Goal: Task Accomplishment & Management: Manage account settings

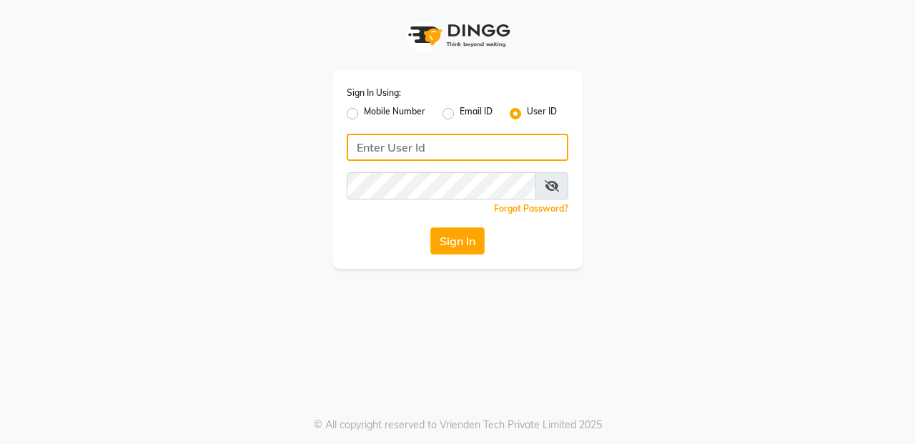
click at [401, 148] on input "Username" at bounding box center [458, 147] width 222 height 27
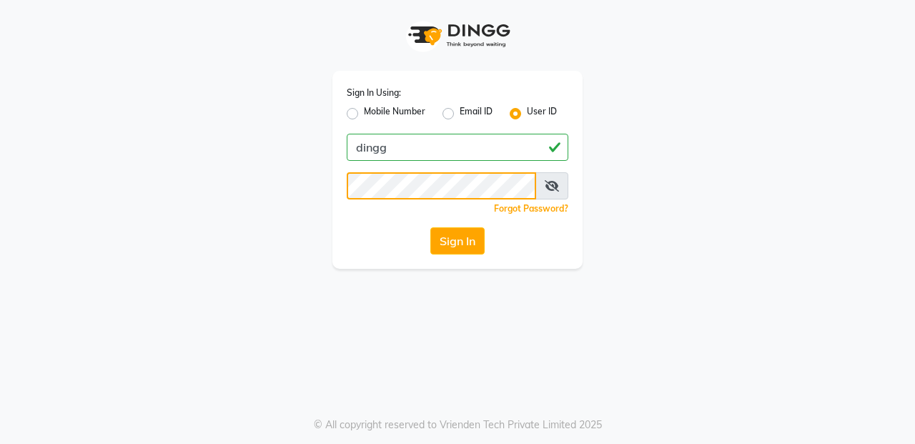
click at [457, 241] on button "Sign In" at bounding box center [457, 240] width 54 height 27
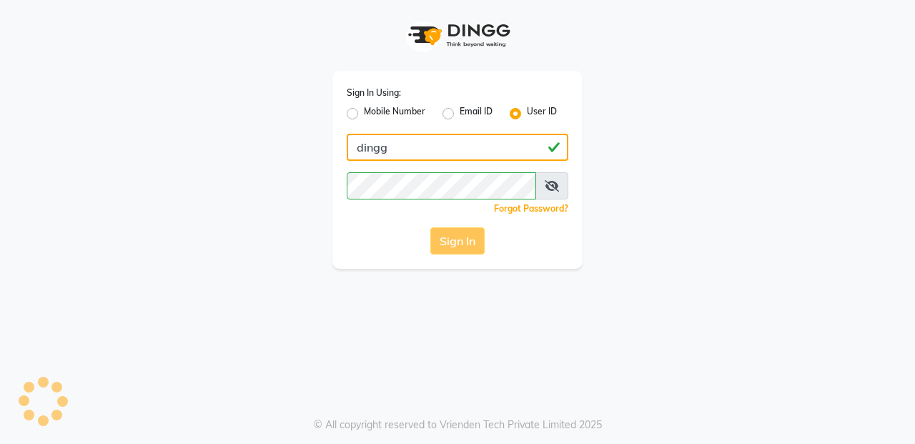
click at [442, 142] on input "dingg" at bounding box center [458, 147] width 222 height 27
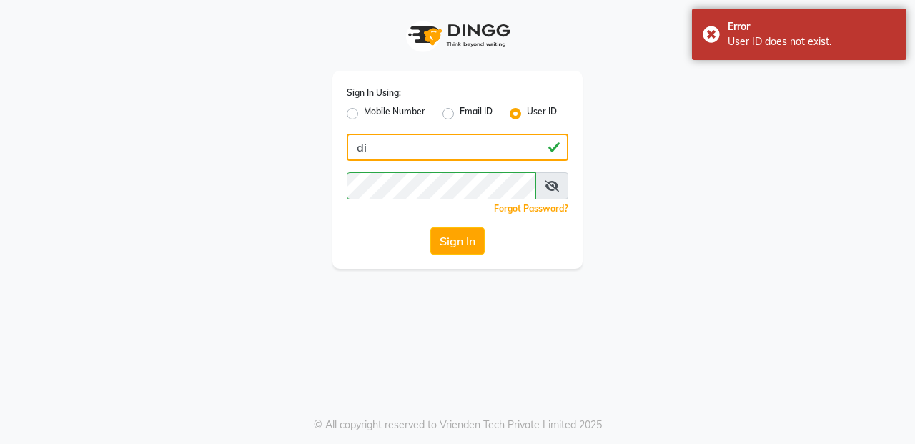
type input "d"
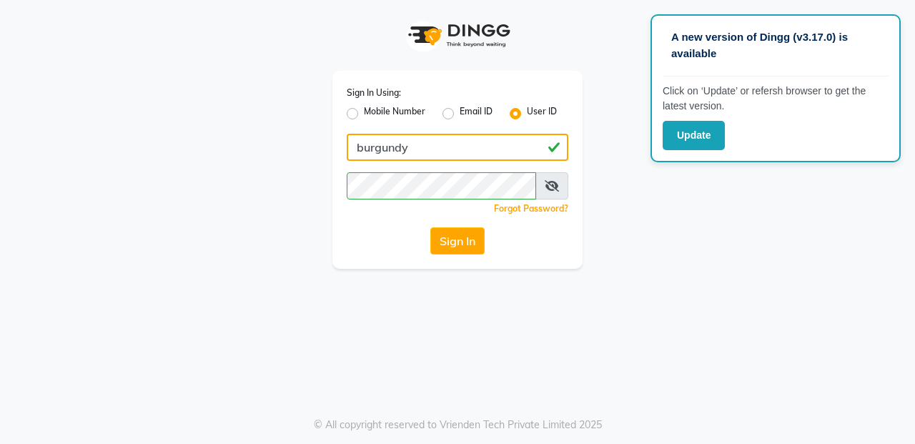
type input "burgundy"
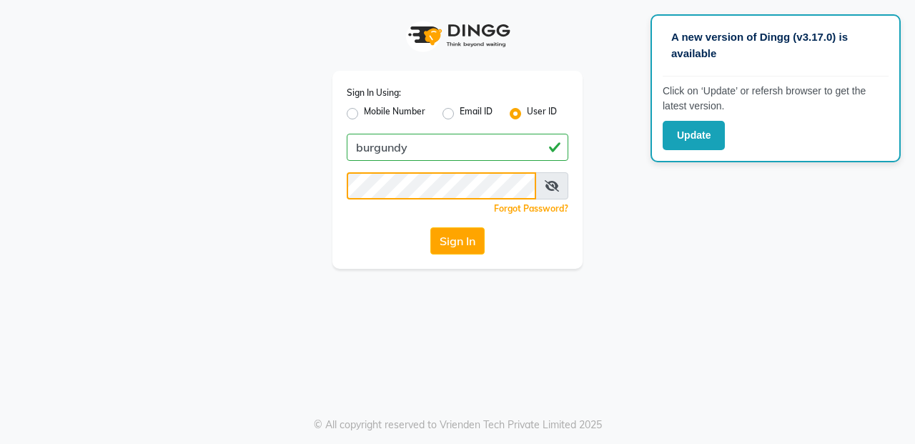
click at [457, 241] on button "Sign In" at bounding box center [457, 240] width 54 height 27
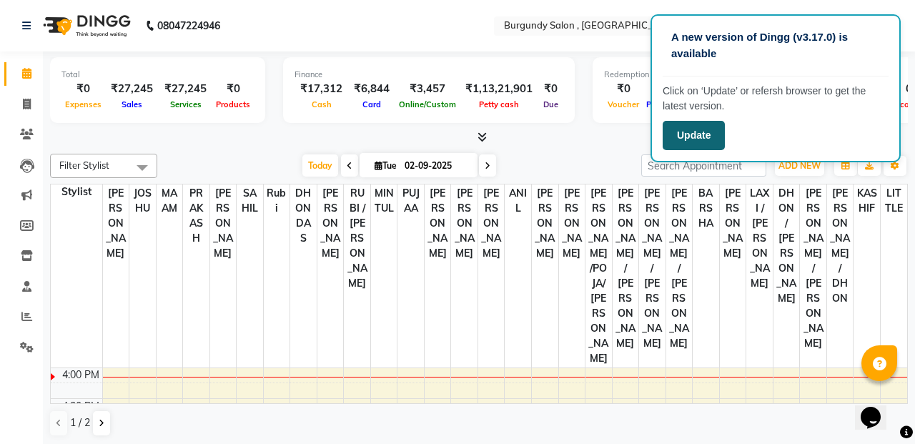
click at [690, 136] on button "Update" at bounding box center [693, 135] width 62 height 29
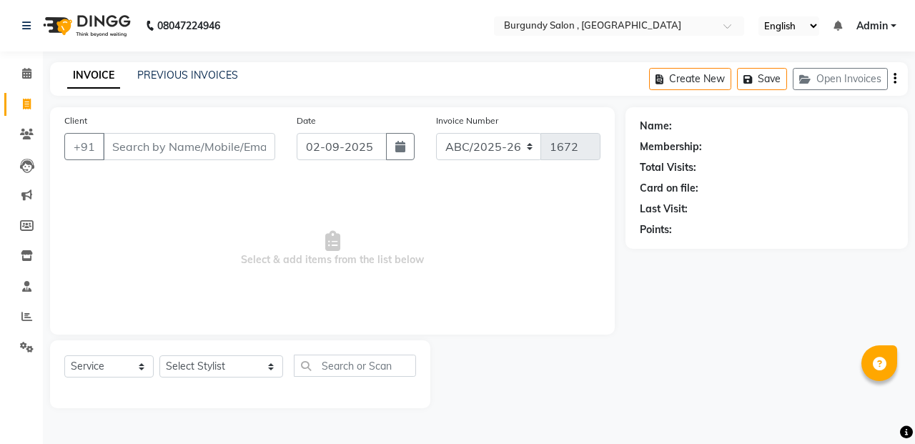
select select "service"
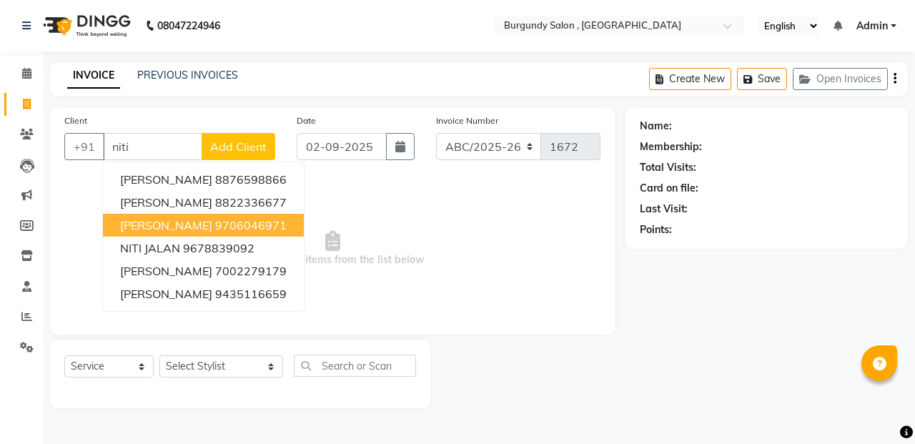
click at [161, 219] on span "[PERSON_NAME]" at bounding box center [166, 225] width 92 height 14
type input "9706046971"
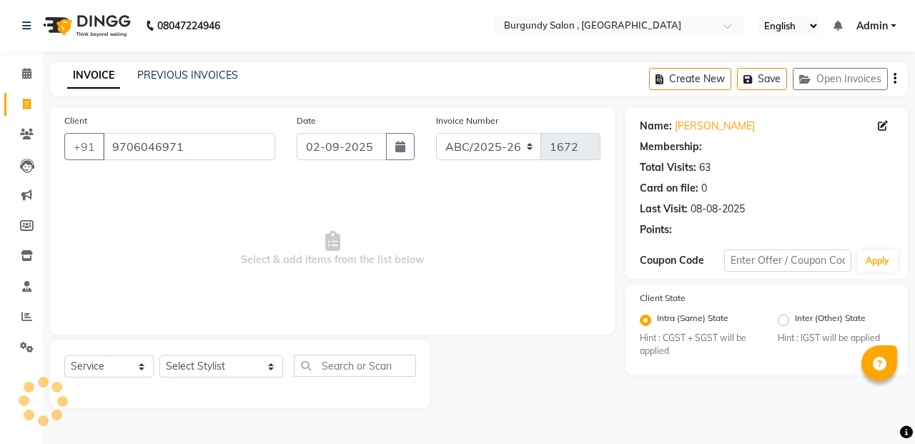
select select "1: Object"
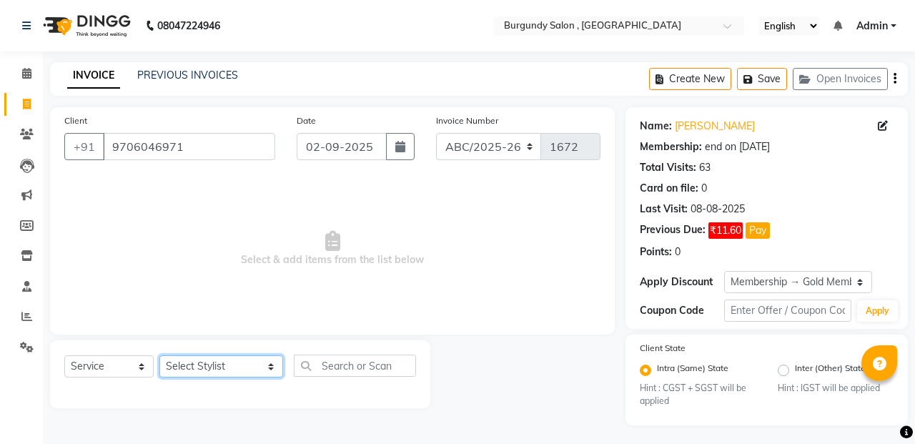
click at [204, 369] on select "Select Stylist ANIL [PERSON_NAME] [PERSON_NAME] DHON DAS DHON / [PERSON_NAME] […" at bounding box center [221, 366] width 124 height 22
select select "82301"
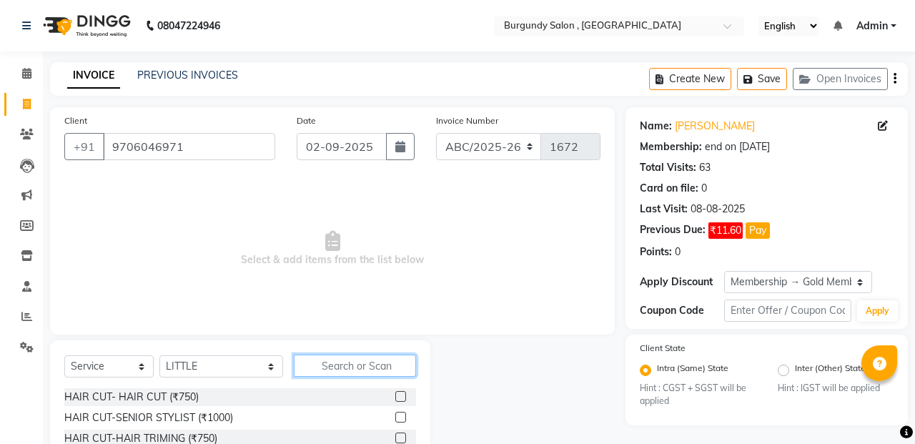
click at [323, 361] on input "text" at bounding box center [355, 365] width 122 height 22
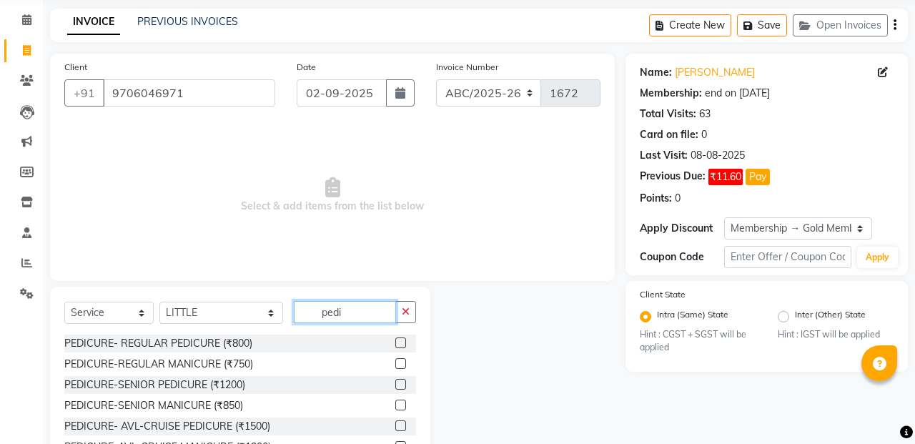
scroll to position [56, 0]
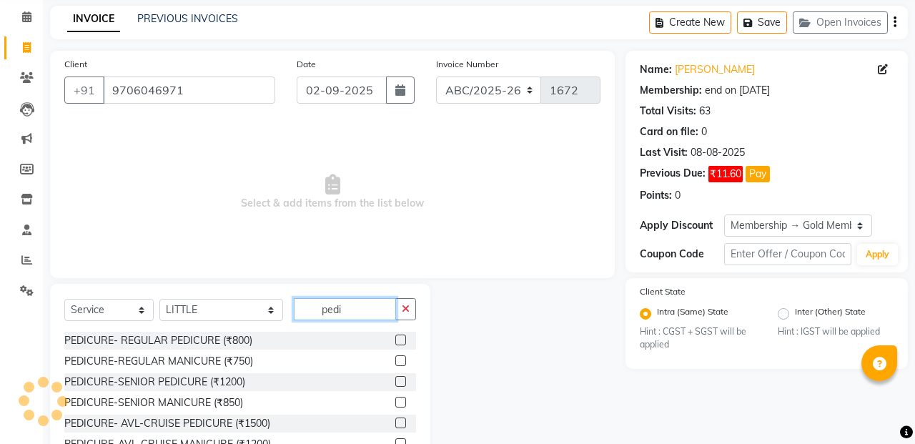
type input "pedi"
click at [400, 380] on label at bounding box center [400, 381] width 11 height 11
click at [400, 380] on input "checkbox" at bounding box center [399, 381] width 9 height 9
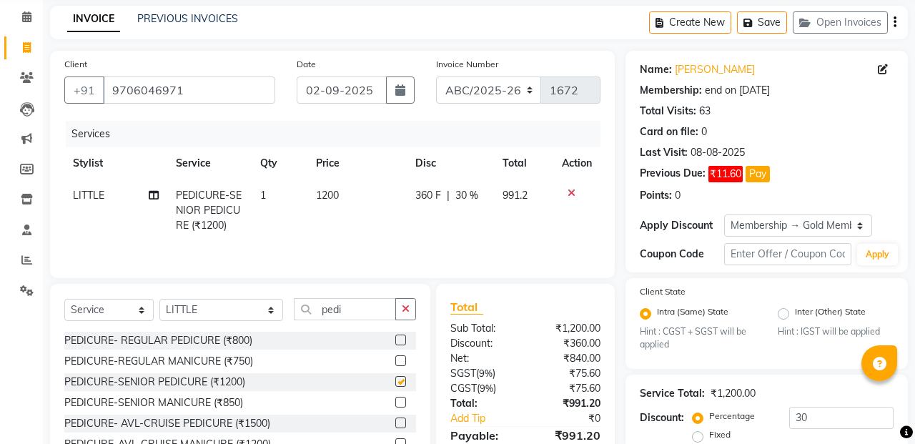
checkbox input "false"
click at [325, 197] on span "1200" at bounding box center [327, 195] width 23 height 13
select select "82301"
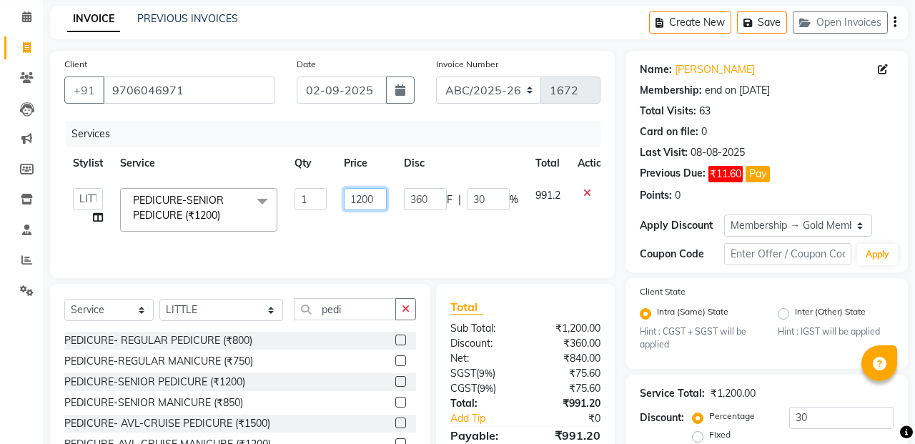
click at [361, 201] on input "1200" at bounding box center [365, 199] width 43 height 22
type input "1000"
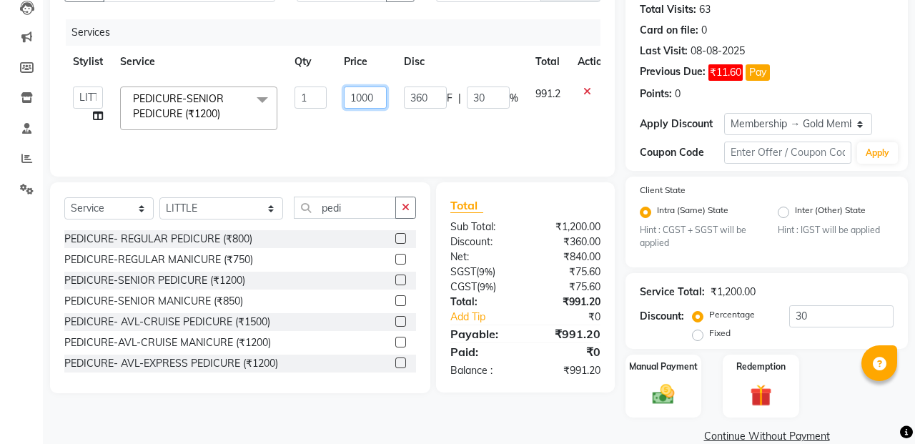
scroll to position [149, 0]
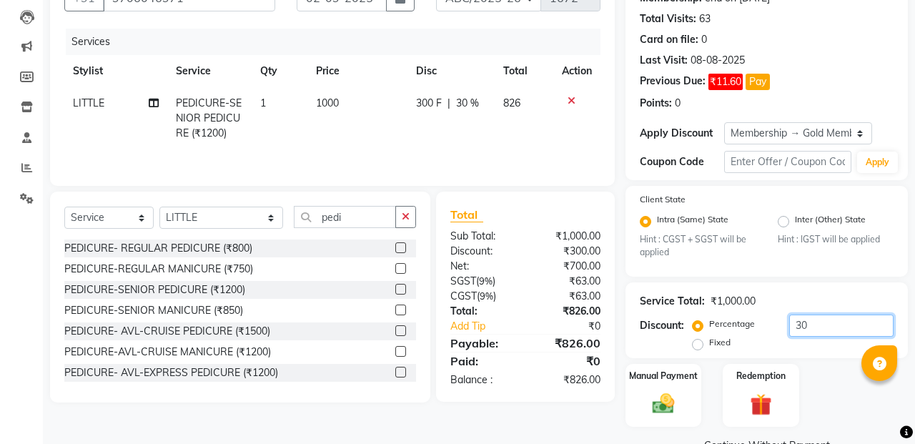
click at [798, 332] on input "30" at bounding box center [841, 325] width 104 height 22
type input "3"
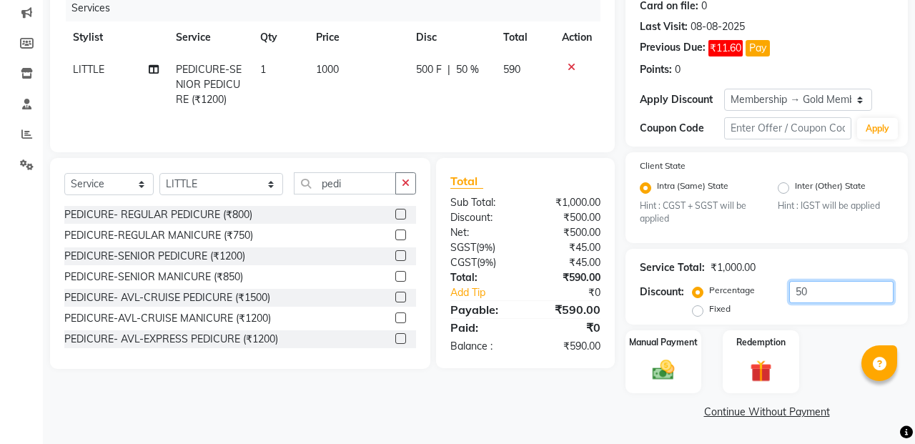
scroll to position [182, 0]
type input "50"
click at [684, 373] on div "Manual Payment" at bounding box center [663, 362] width 79 height 66
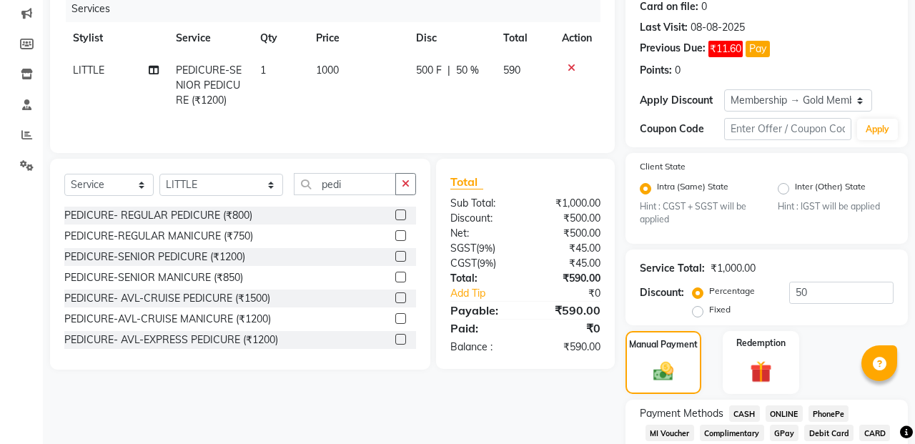
click at [747, 409] on span "CASH" at bounding box center [744, 413] width 31 height 16
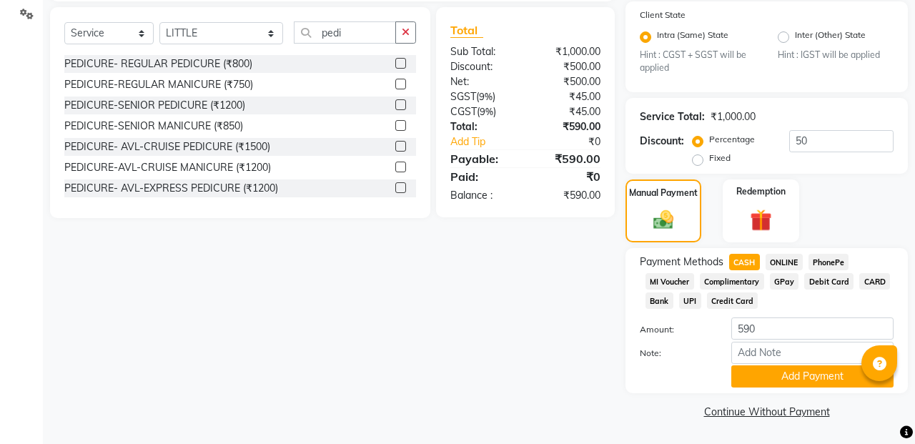
scroll to position [332, 0]
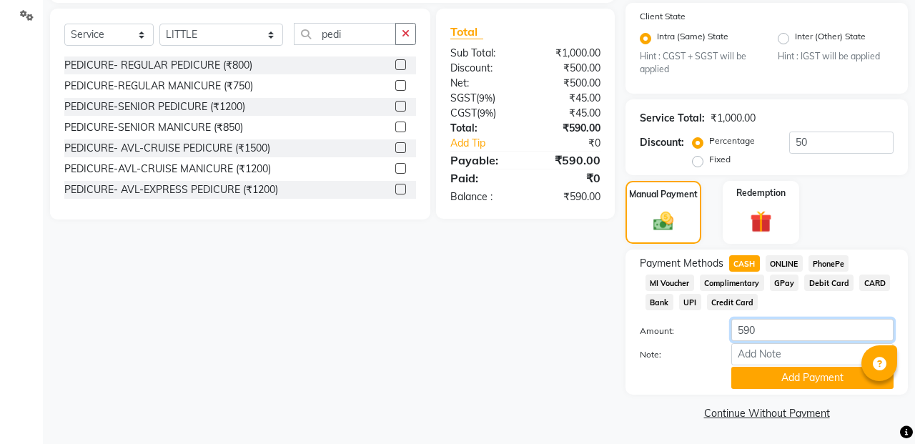
click at [751, 337] on input "590" at bounding box center [812, 330] width 162 height 22
type input "500"
click at [760, 379] on button "Add Payment" at bounding box center [812, 378] width 162 height 22
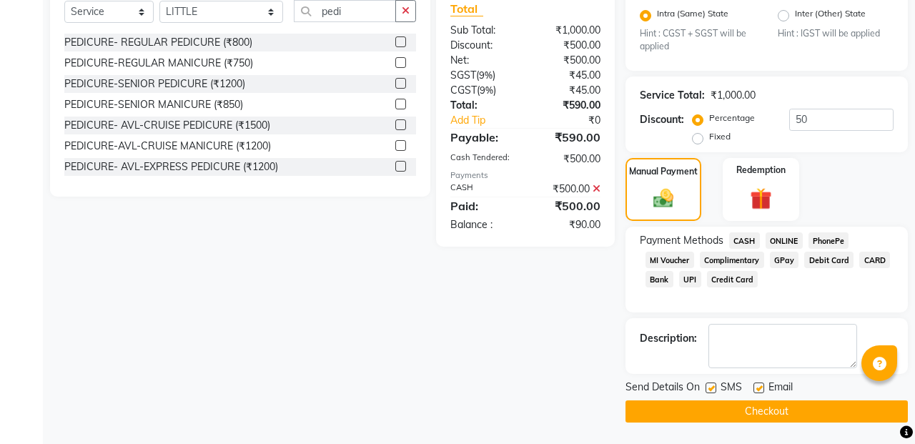
scroll to position [354, 0]
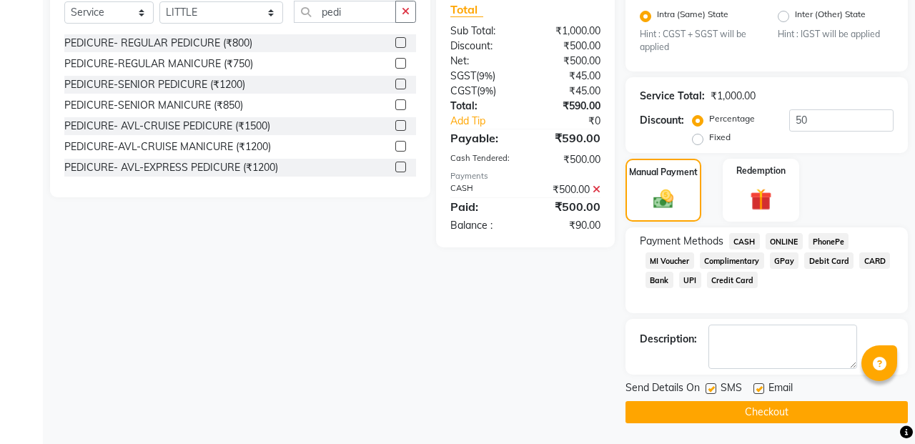
click at [706, 389] on label at bounding box center [710, 388] width 11 height 11
click at [706, 389] on input "checkbox" at bounding box center [709, 388] width 9 height 9
checkbox input "false"
click at [756, 389] on label at bounding box center [758, 388] width 11 height 11
click at [756, 389] on input "checkbox" at bounding box center [757, 388] width 9 height 9
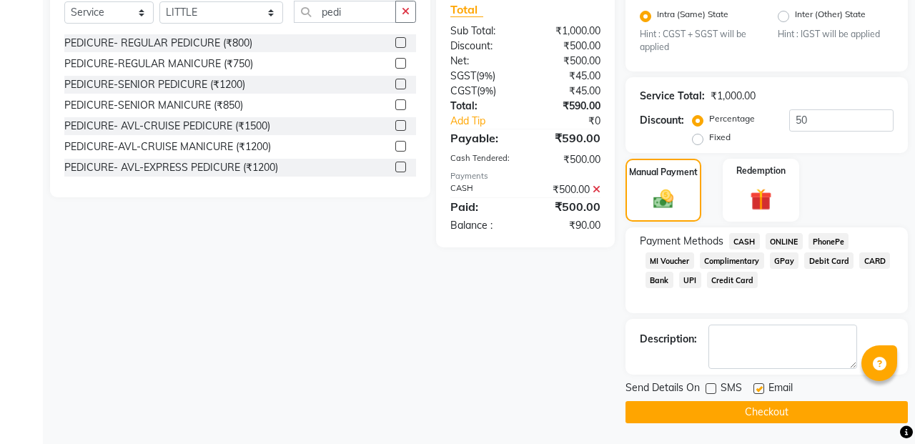
checkbox input "false"
click at [770, 407] on button "Checkout" at bounding box center [766, 412] width 282 height 22
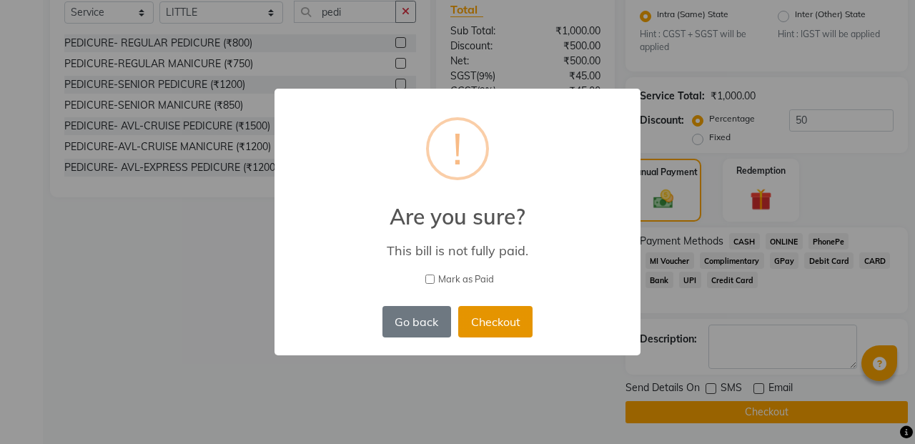
click at [497, 323] on button "Checkout" at bounding box center [495, 321] width 74 height 31
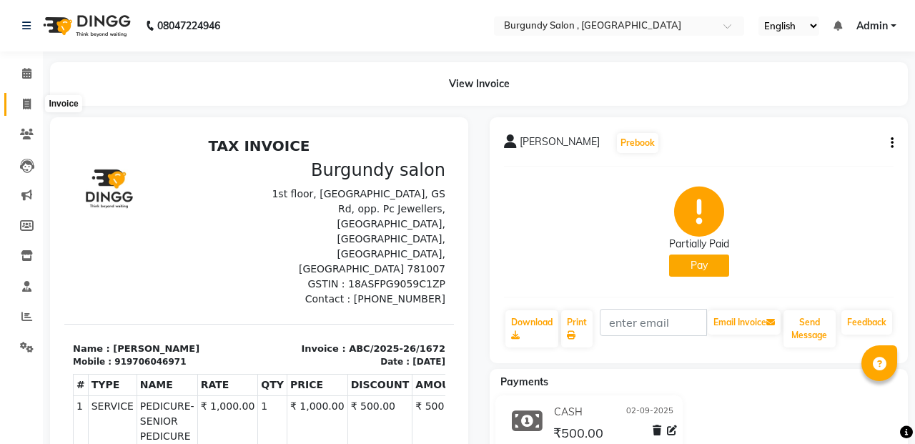
click at [24, 104] on icon at bounding box center [27, 104] width 8 height 11
select select "service"
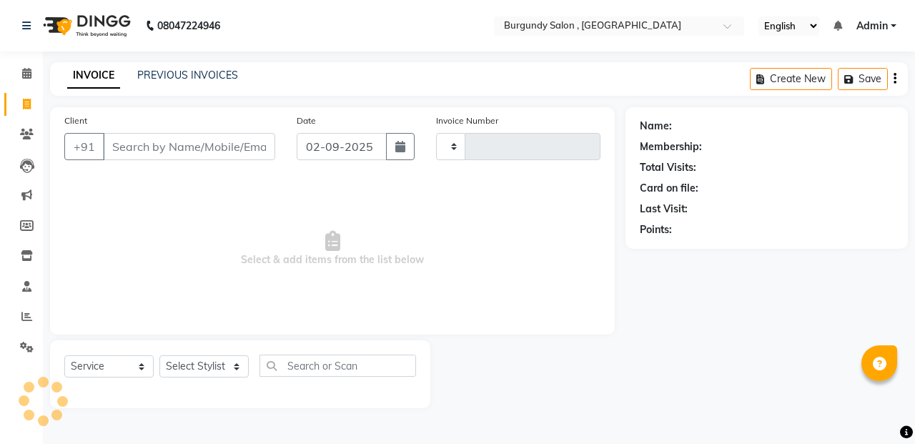
type input "1673"
select select "5345"
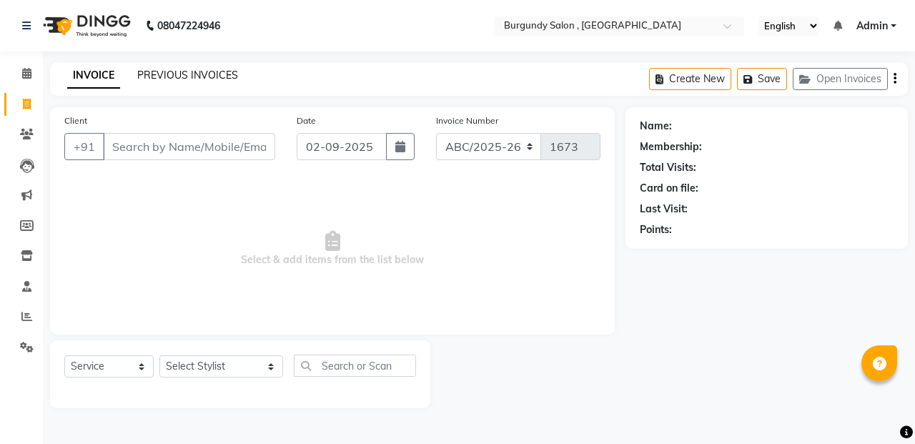
click at [179, 74] on link "PREVIOUS INVOICES" at bounding box center [187, 75] width 101 height 13
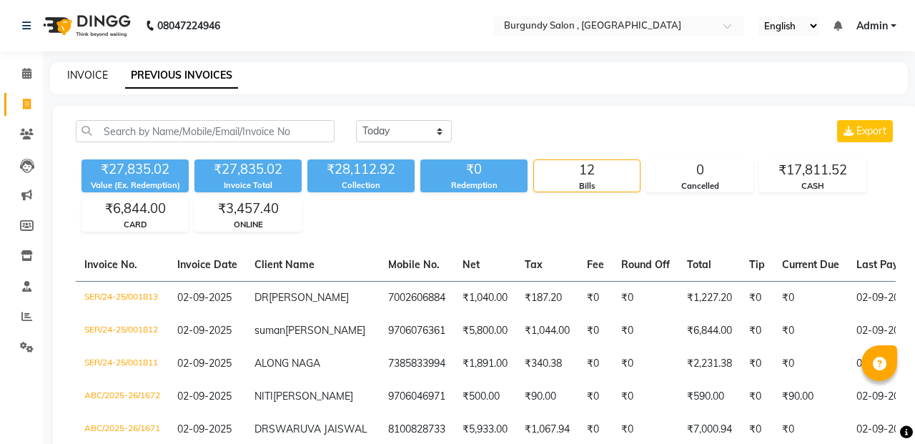
click at [91, 69] on link "INVOICE" at bounding box center [87, 75] width 41 height 13
select select "service"
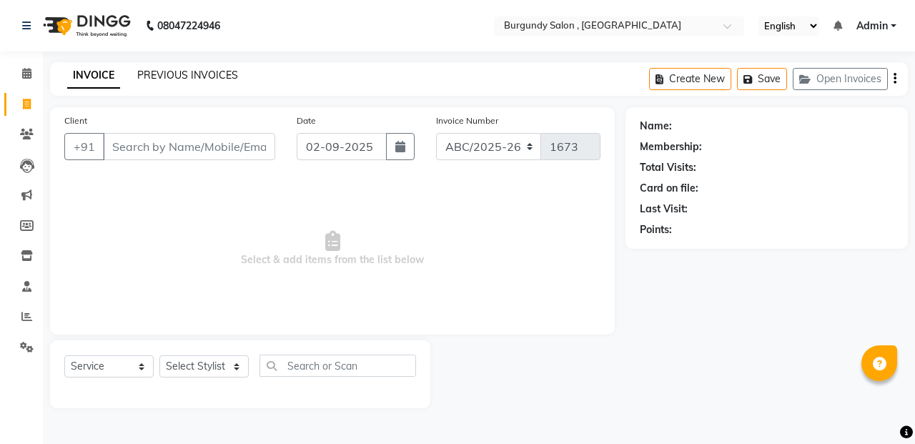
click at [189, 76] on link "PREVIOUS INVOICES" at bounding box center [187, 75] width 101 height 13
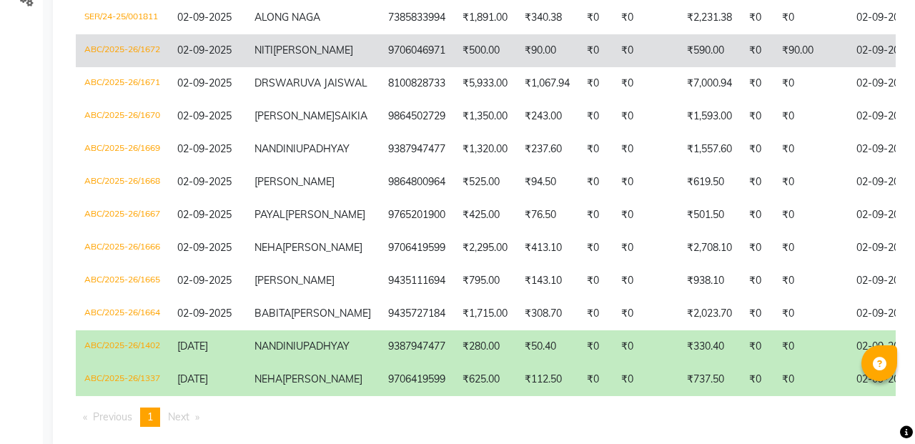
scroll to position [340, 0]
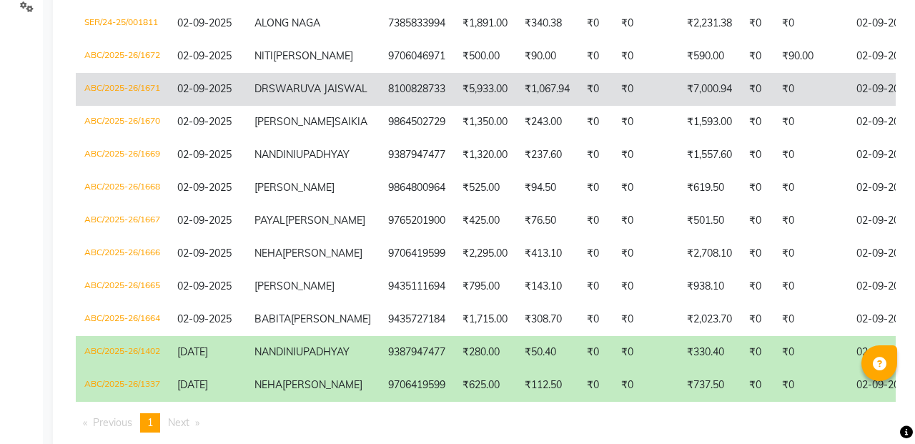
click at [516, 106] on td "₹1,067.94" at bounding box center [547, 89] width 62 height 33
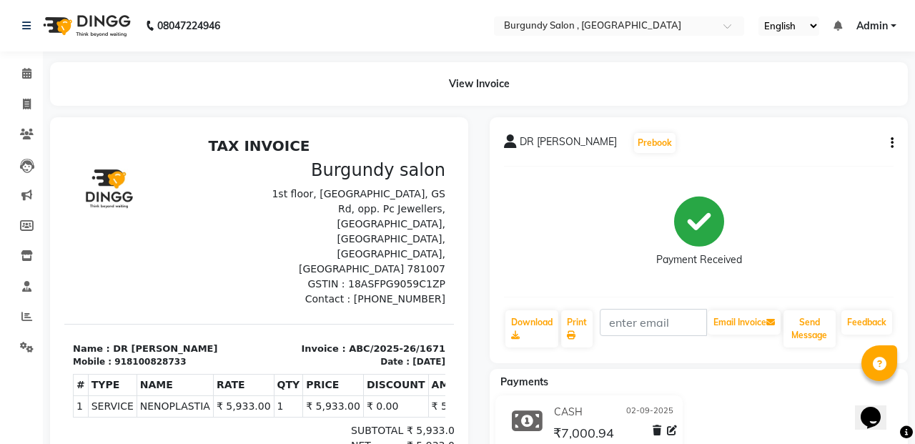
click at [892, 143] on icon "button" at bounding box center [891, 143] width 3 height 1
click at [788, 162] on div "Edit Invoice" at bounding box center [820, 161] width 98 height 18
select select "service"
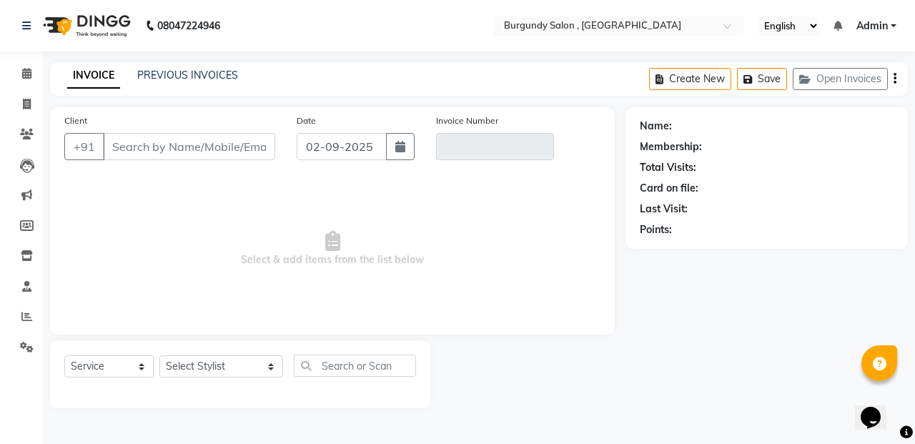
type input "8100828733"
type input "ABC/2025-26/1671"
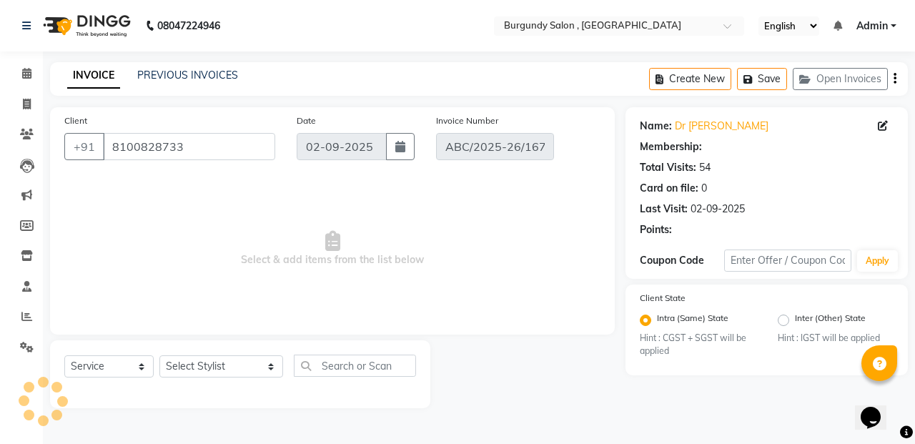
select select "1: Object"
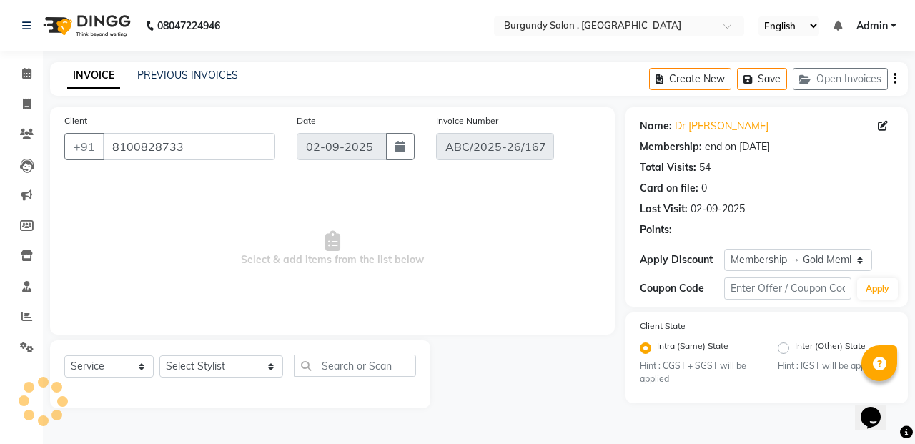
select select "select"
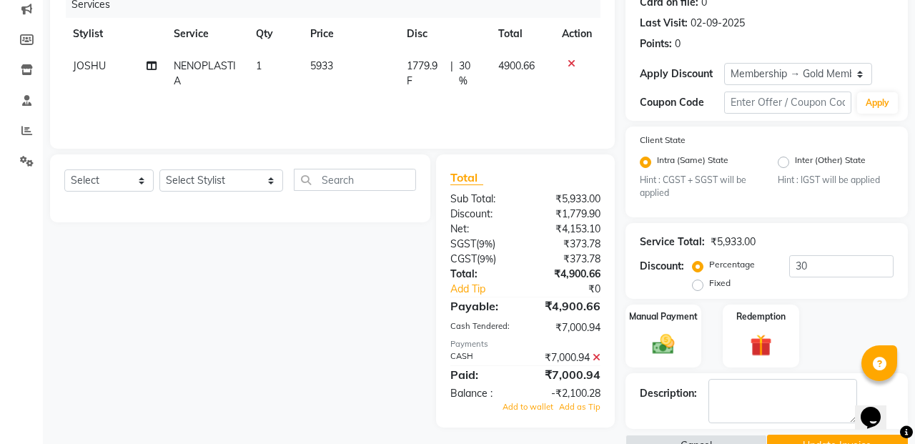
scroll to position [182, 0]
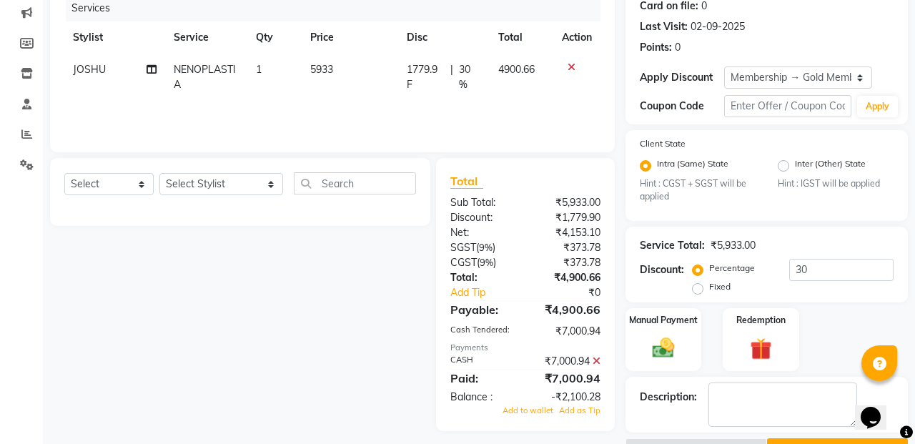
click at [324, 64] on span "5933" at bounding box center [321, 69] width 23 height 13
select select "32568"
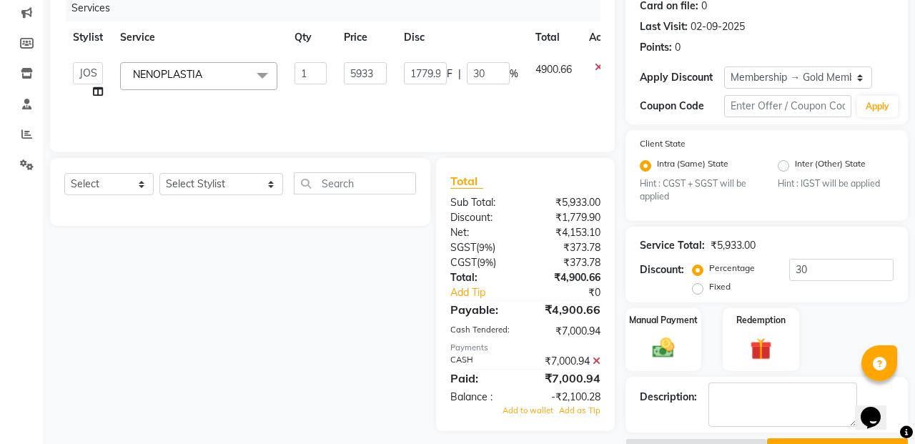
click at [324, 64] on input "1" at bounding box center [310, 73] width 32 height 22
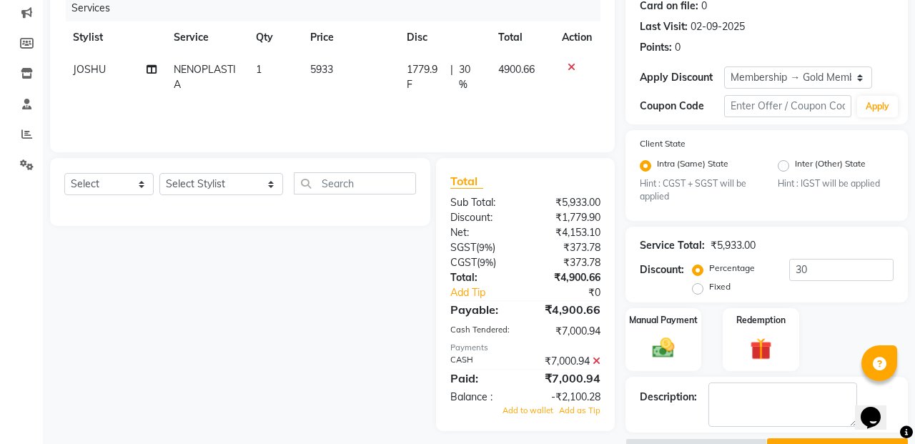
click at [382, 79] on td "5933" at bounding box center [350, 77] width 96 height 47
select select "32568"
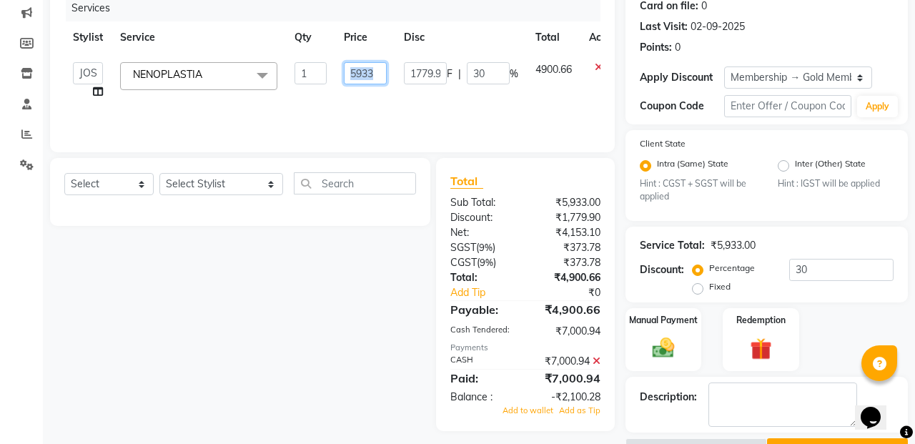
click at [382, 79] on input "5933" at bounding box center [365, 73] width 43 height 22
type input "5"
type input "5084.74"
click at [379, 103] on div "Services Stylist Service Qty Price Disc Total Action ANIL ANJANA BARSHA DEEPSHI…" at bounding box center [332, 66] width 536 height 143
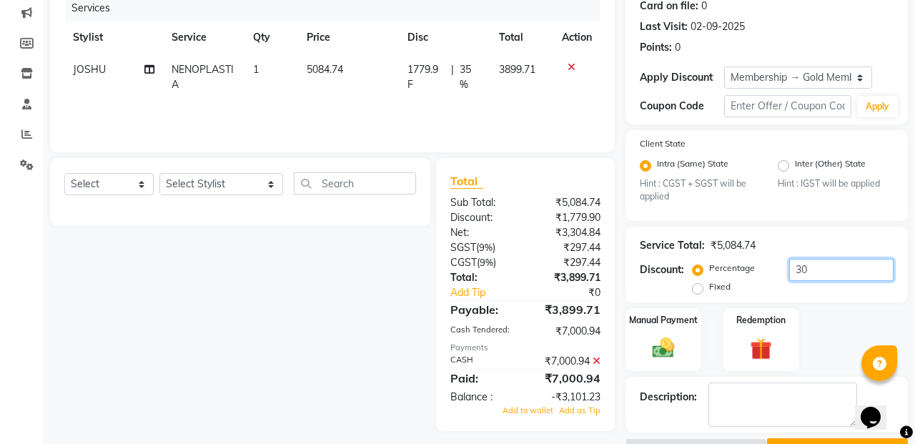
click at [800, 272] on input "30" at bounding box center [841, 270] width 104 height 22
type input "3"
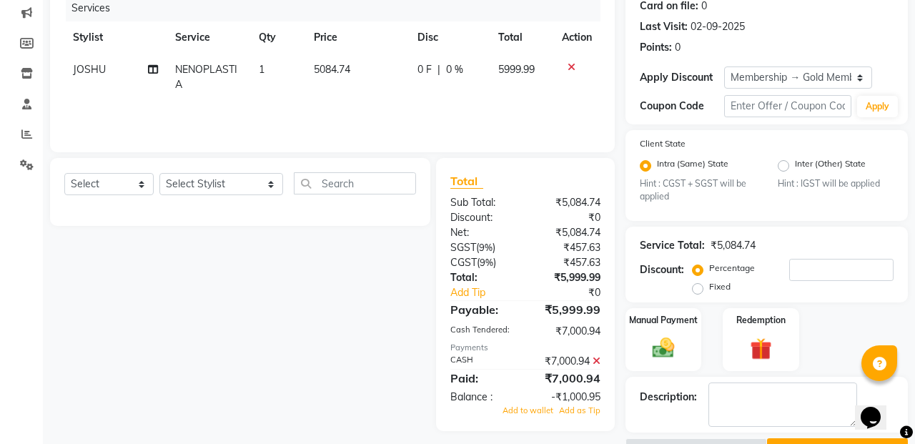
click at [580, 150] on div "Client +91 8100828733 Date 02-09-2025 Invoice Number ABC/2025-26/1671 Services …" at bounding box center [332, 38] width 565 height 227
click at [343, 66] on span "5084.74" at bounding box center [332, 69] width 36 height 13
select select "32568"
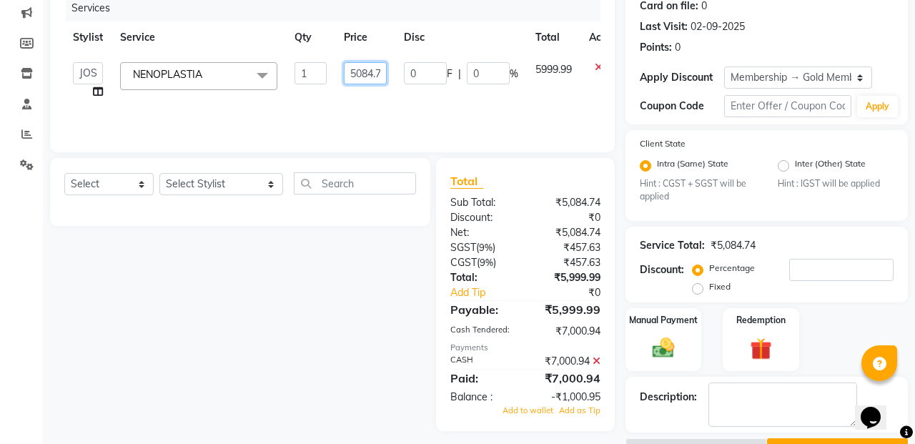
click at [372, 76] on input "5084.74" at bounding box center [365, 73] width 43 height 22
type input "5084.75"
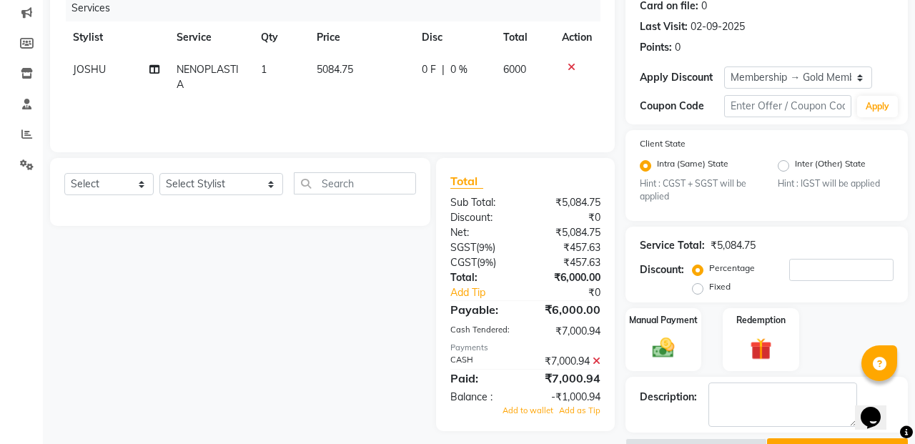
click at [374, 104] on div "Services Stylist Service Qty Price Disc Total Action JOSHU NENOPLASTIA 1 5084.7…" at bounding box center [332, 66] width 536 height 143
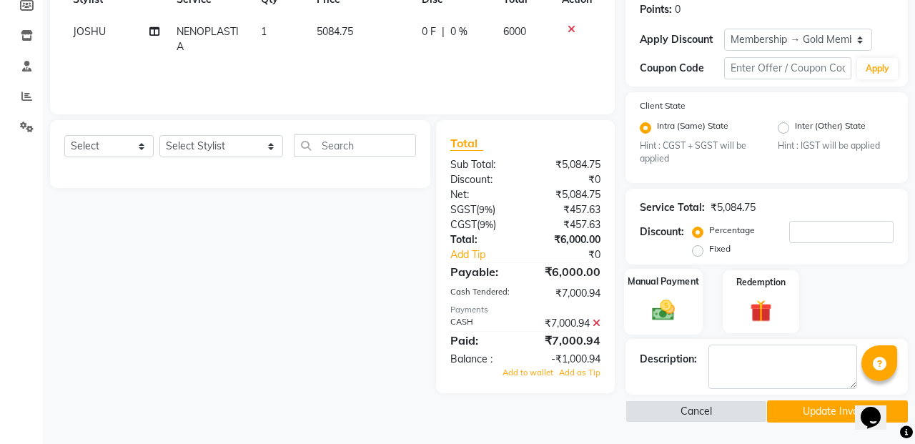
scroll to position [219, 0]
click at [598, 322] on icon at bounding box center [596, 324] width 8 height 10
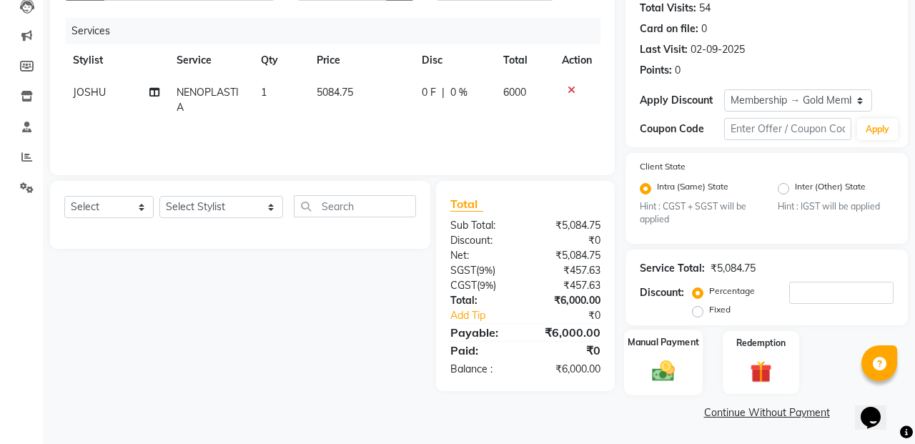
click at [667, 362] on img at bounding box center [663, 371] width 37 height 26
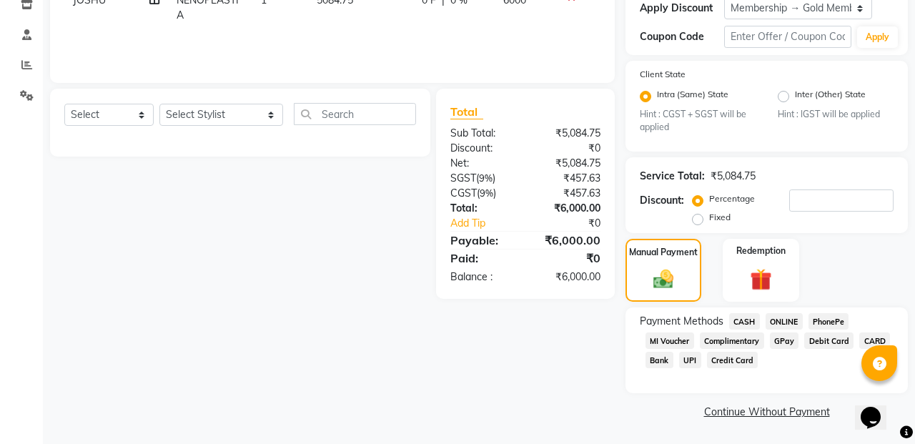
scroll to position [251, 0]
click at [745, 322] on span "CASH" at bounding box center [744, 322] width 31 height 16
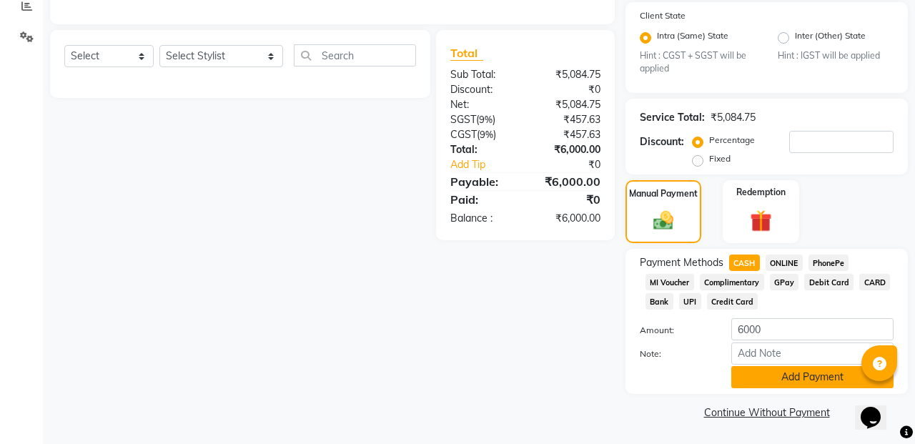
scroll to position [309, 0]
click at [765, 371] on button "Add Payment" at bounding box center [812, 378] width 162 height 22
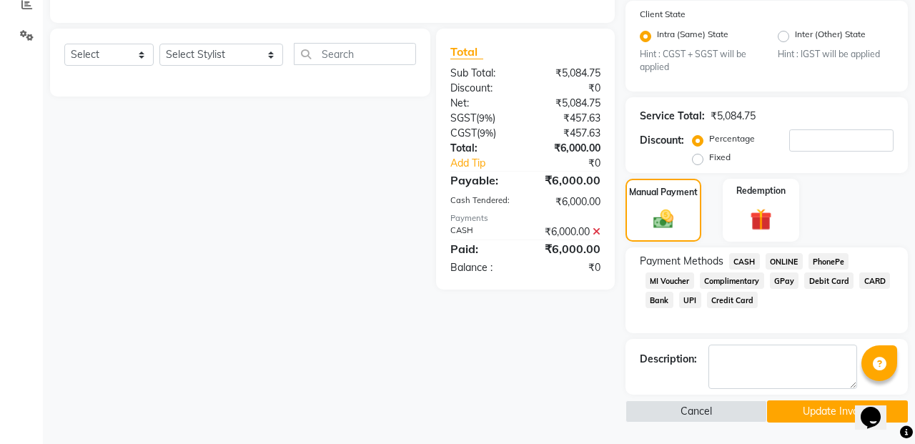
scroll to position [311, 0]
click at [810, 414] on button "Update Invoice" at bounding box center [837, 412] width 141 height 22
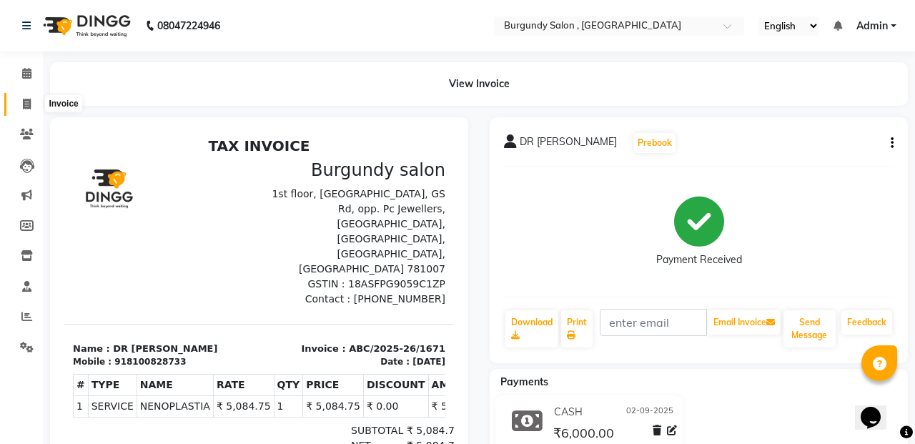
click at [32, 101] on span at bounding box center [26, 104] width 25 height 16
select select "service"
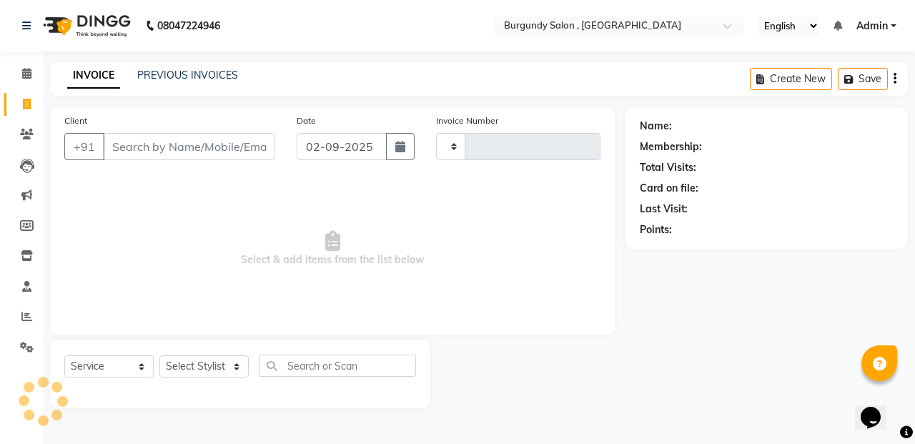
type input "1673"
select select "5345"
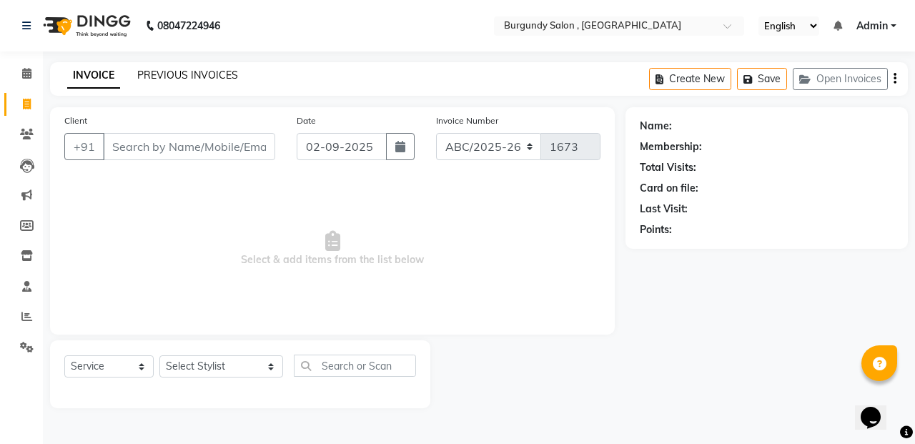
click at [161, 76] on link "PREVIOUS INVOICES" at bounding box center [187, 75] width 101 height 13
